Goal: Task Accomplishment & Management: Use online tool/utility

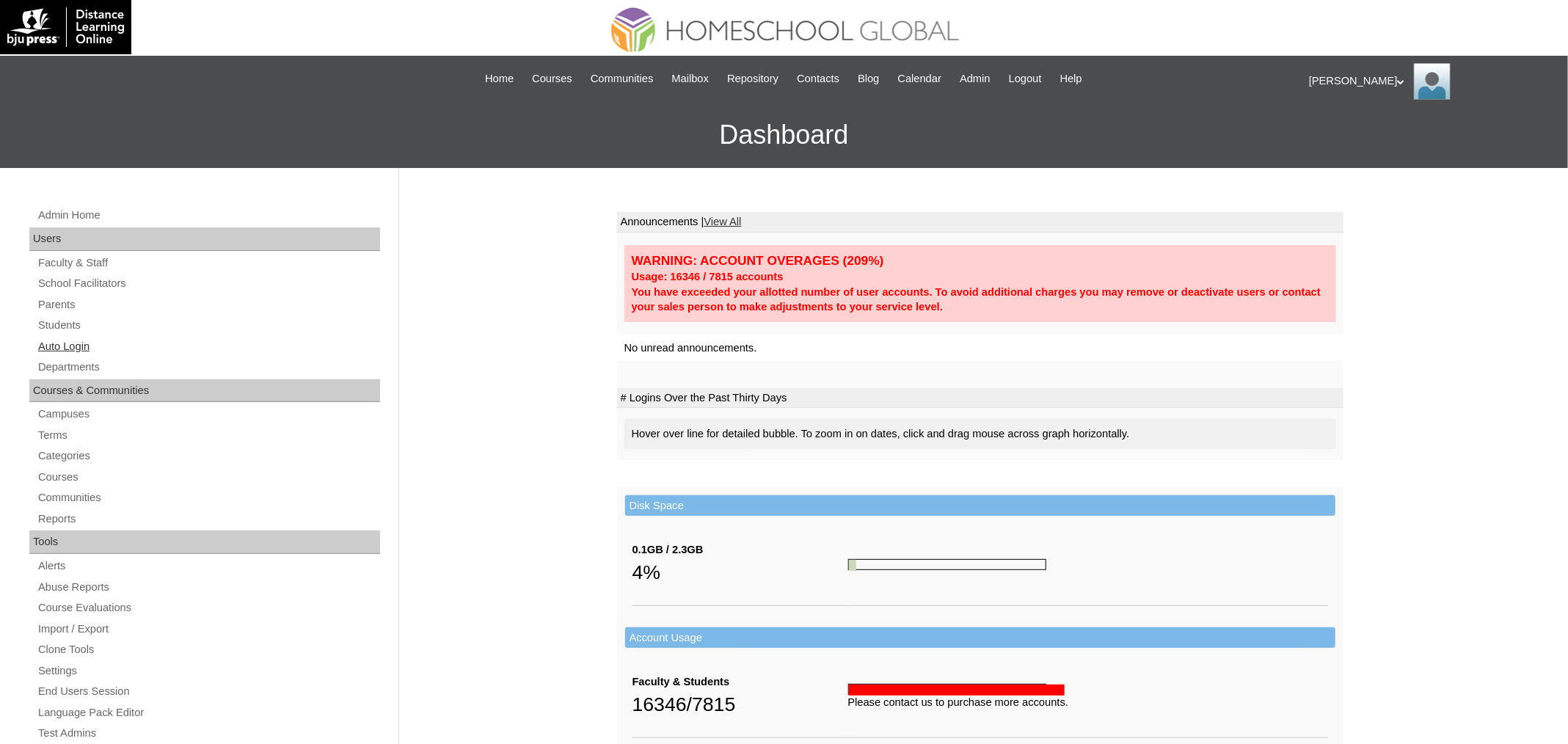
click at [85, 338] on link "Auto Login" at bounding box center [208, 347] width 343 height 19
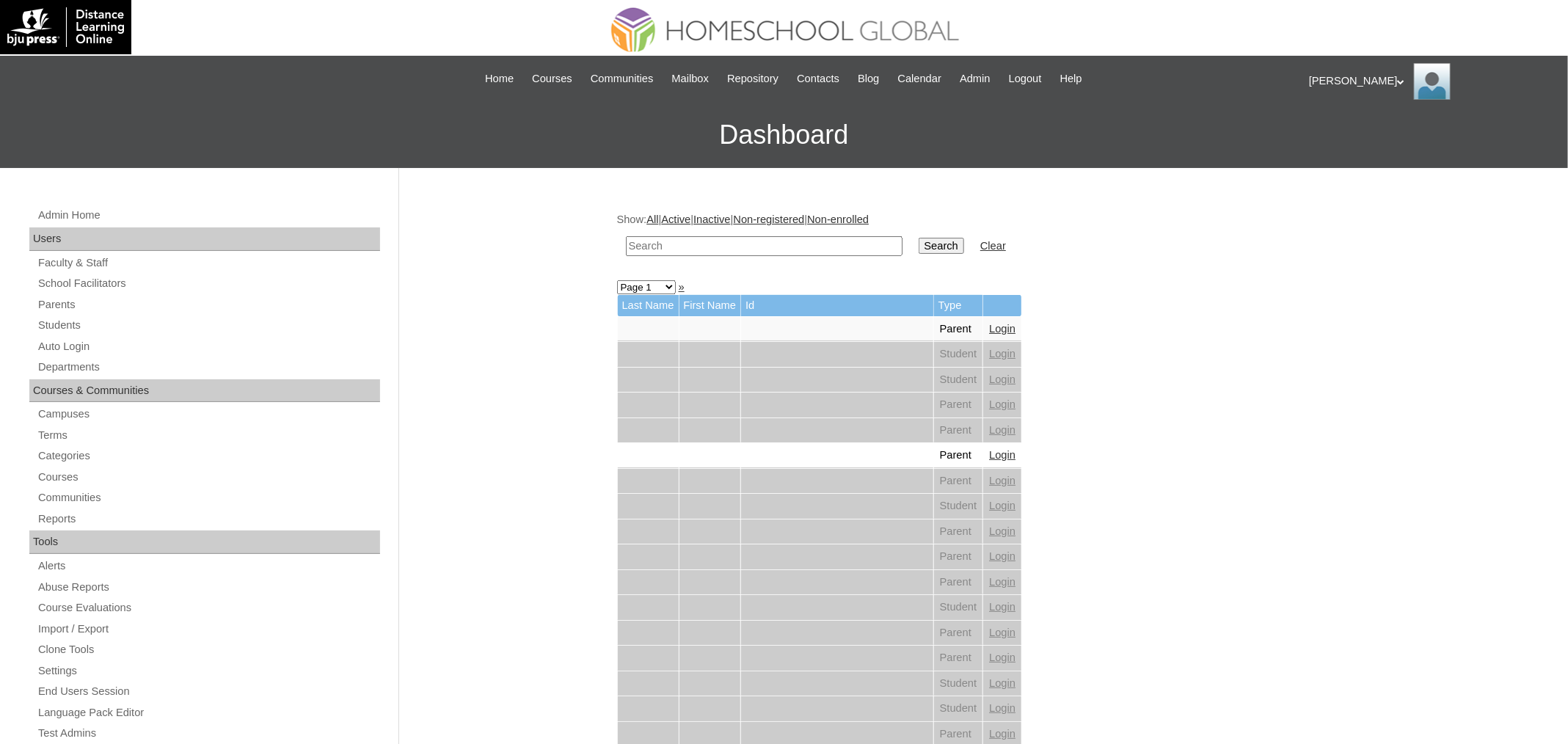
click at [759, 234] on td at bounding box center [764, 246] width 291 height 35
click at [755, 239] on input "text" at bounding box center [764, 246] width 277 height 20
paste input "Levi"
type input "Levi"
click at [919, 237] on input "Search" at bounding box center [941, 245] width 45 height 16
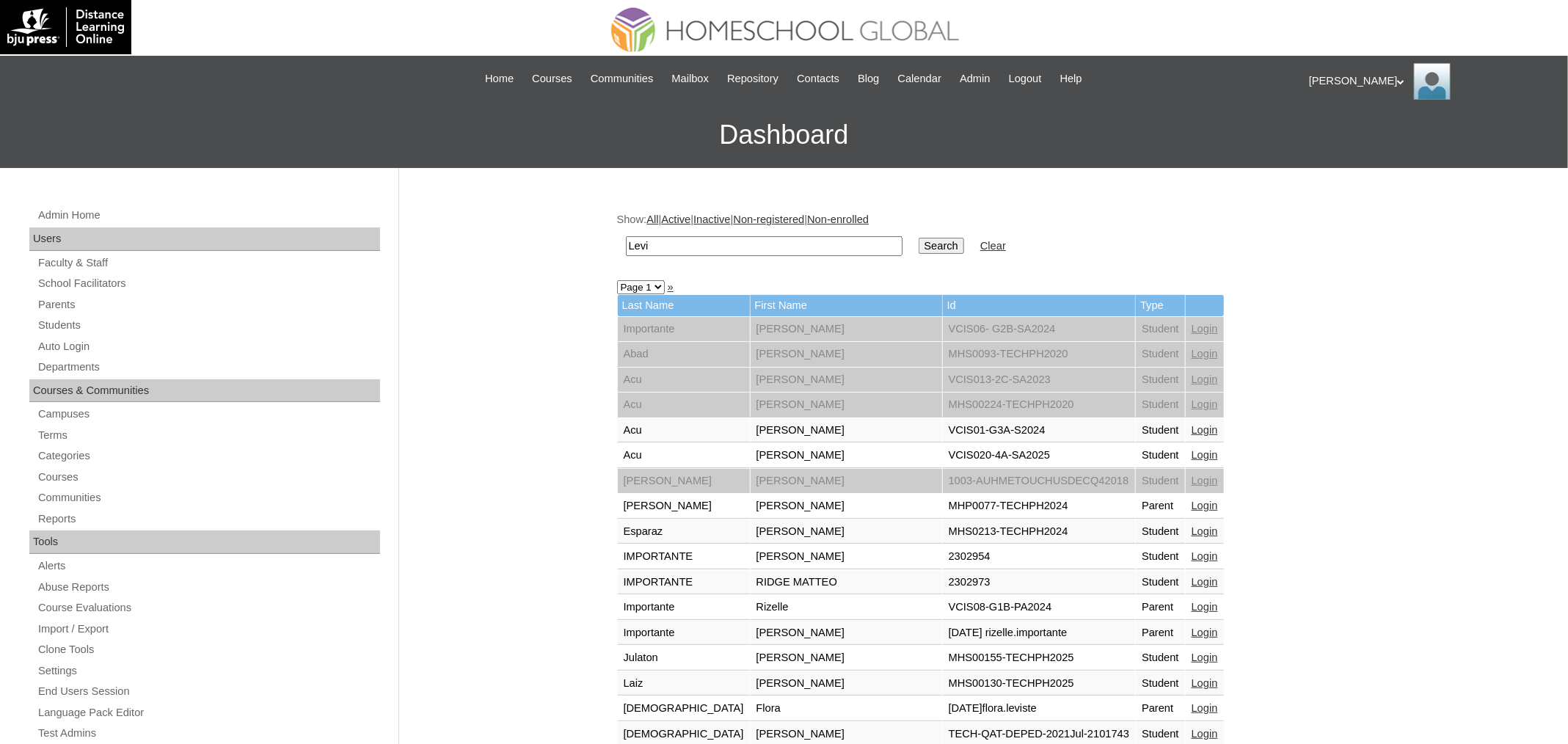
click at [678, 247] on input "Levi" at bounding box center [764, 246] width 277 height 20
paste input "Esparaz"
type input "Esparaz"
click at [919, 237] on input "Search" at bounding box center [941, 245] width 45 height 16
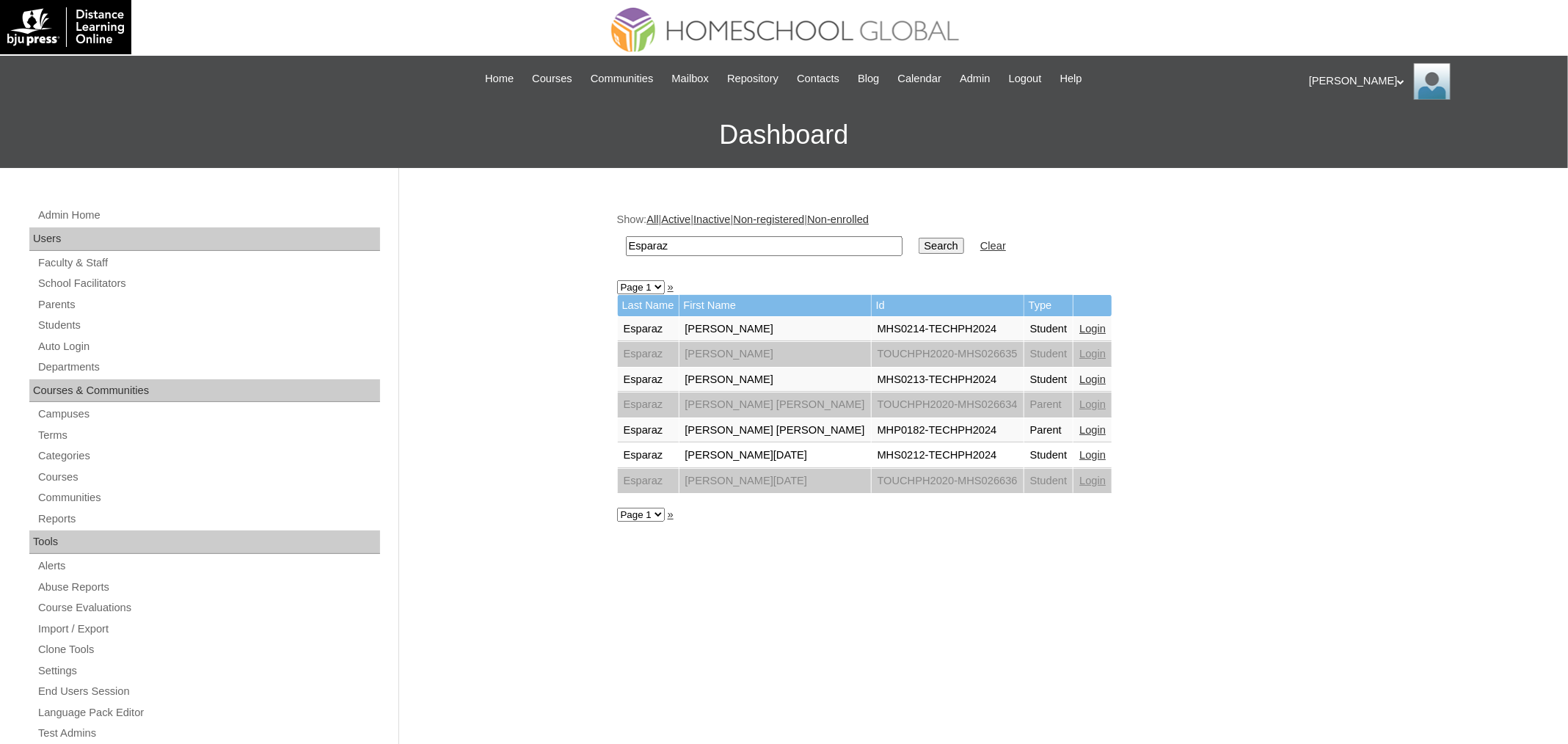
click at [1079, 376] on link "Login" at bounding box center [1092, 379] width 26 height 12
